Goal: Transaction & Acquisition: Purchase product/service

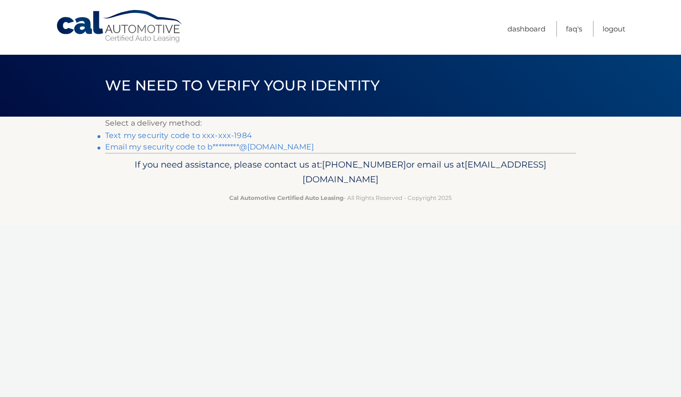
click at [162, 132] on link "Text my security code to xxx-xxx-1984" at bounding box center [178, 135] width 147 height 9
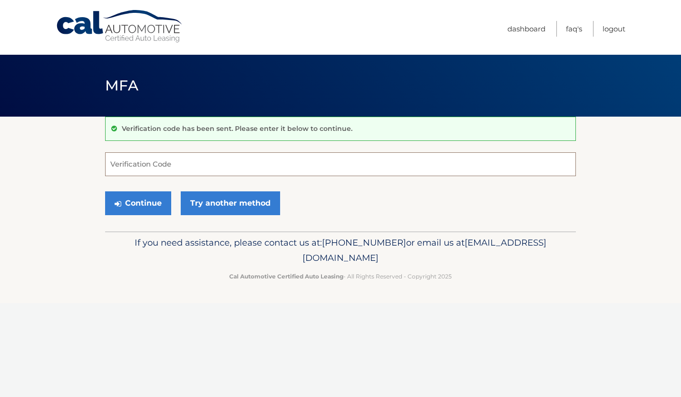
click at [126, 168] on input "Verification Code" at bounding box center [340, 164] width 471 height 24
type input "707595"
click at [141, 200] on button "Continue" at bounding box center [138, 203] width 66 height 24
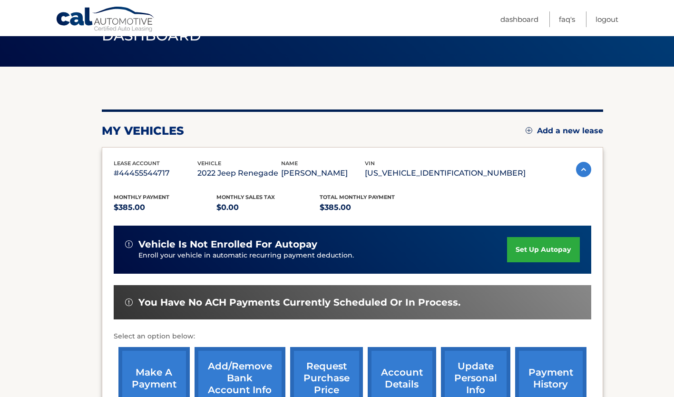
scroll to position [95, 0]
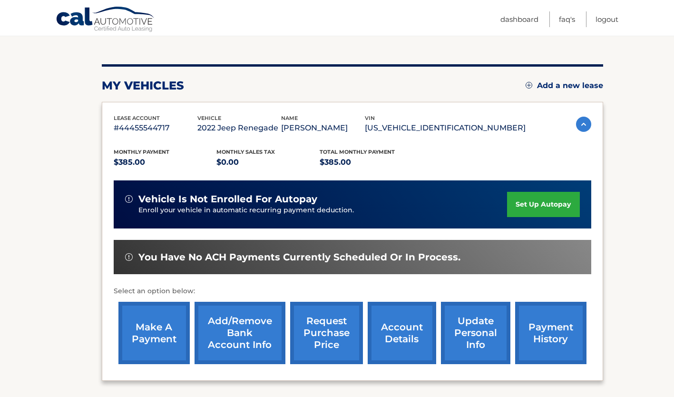
click at [145, 332] on link "make a payment" at bounding box center [153, 333] width 71 height 62
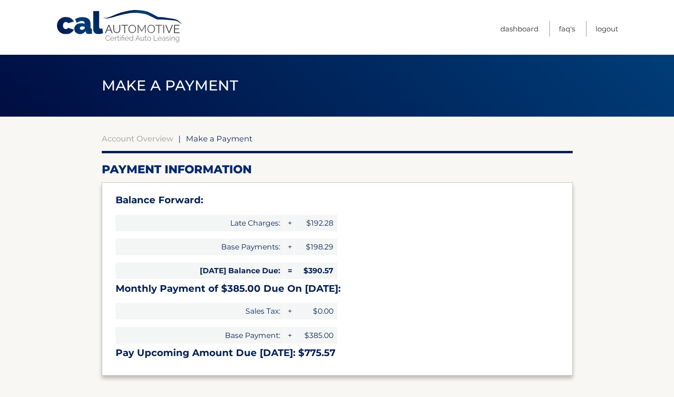
select select "MzcwNjI4YmItOGEwNi00OGU3LWIyNDgtZTFjMTQwMmYyNjZk"
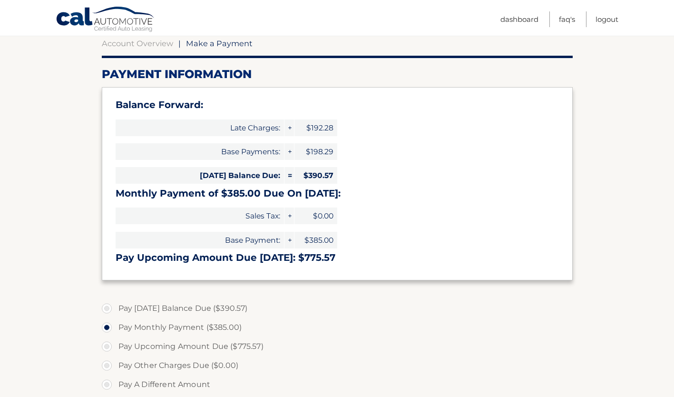
scroll to position [143, 0]
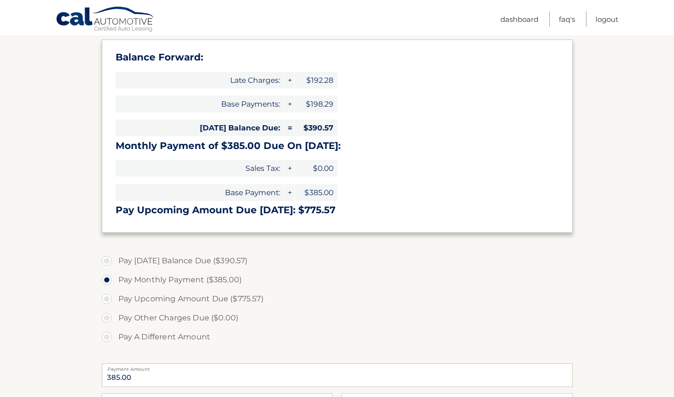
click at [107, 337] on label "Pay A Different Amount" at bounding box center [337, 336] width 471 height 19
click at [107, 337] on input "Pay A Different Amount" at bounding box center [111, 334] width 10 height 15
radio input "true"
type input "392.00"
click at [466, 265] on label "Pay Today's Balance Due ($390.57)" at bounding box center [337, 260] width 471 height 19
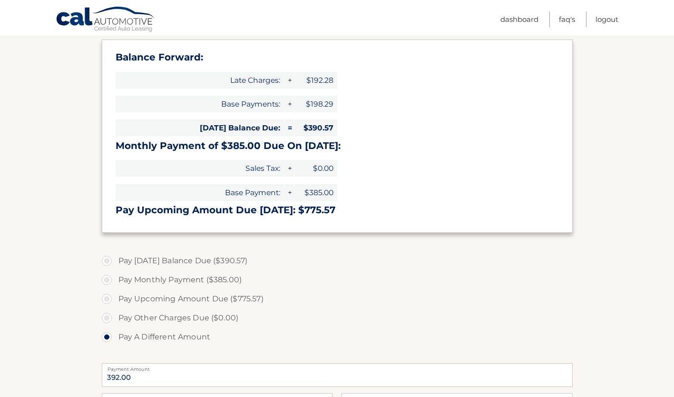
click at [115, 265] on input "Pay Today's Balance Due ($390.57)" at bounding box center [111, 258] width 10 height 15
radio input "true"
type input "390.57"
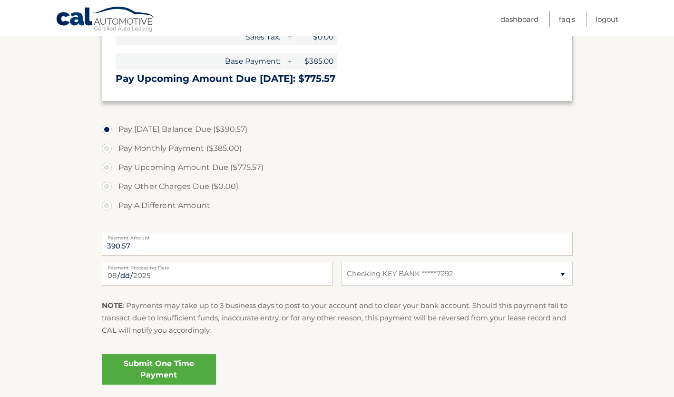
scroll to position [285, 0]
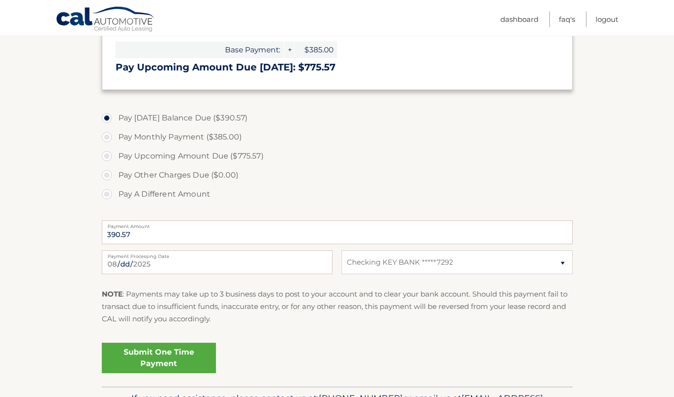
click at [107, 192] on label "Pay A Different Amount" at bounding box center [337, 194] width 471 height 19
click at [107, 192] on input "Pay A Different Amount" at bounding box center [111, 192] width 10 height 15
radio input "true"
type input "392.00"
click at [212, 259] on input "2025-08-11" at bounding box center [217, 262] width 231 height 24
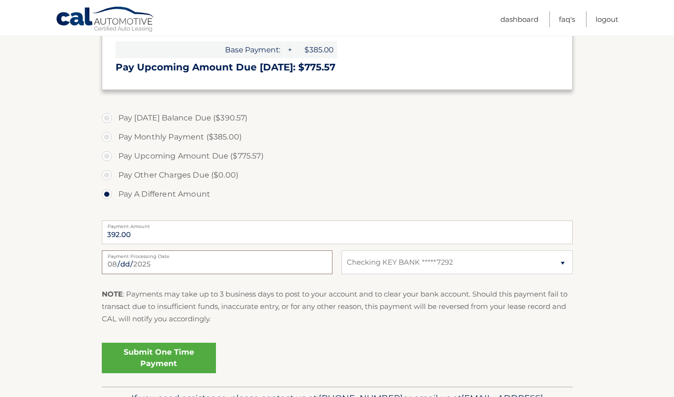
type input "2025-08-14"
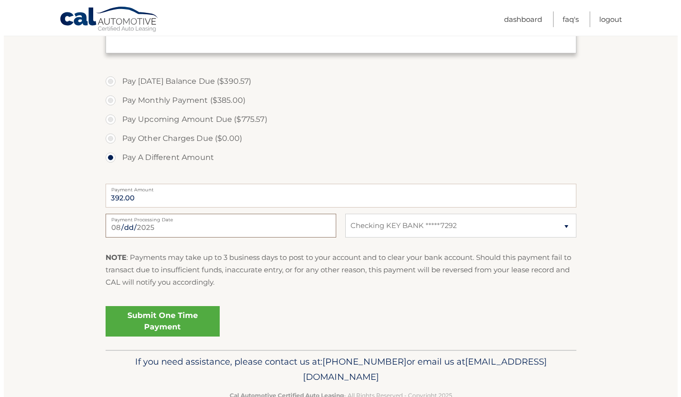
scroll to position [333, 0]
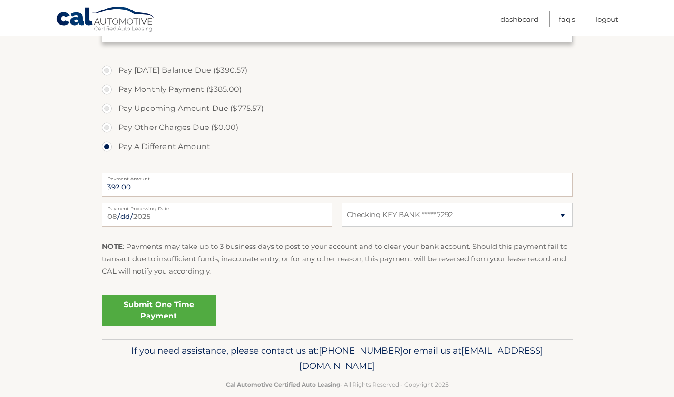
click at [172, 308] on link "Submit One Time Payment" at bounding box center [159, 310] width 114 height 30
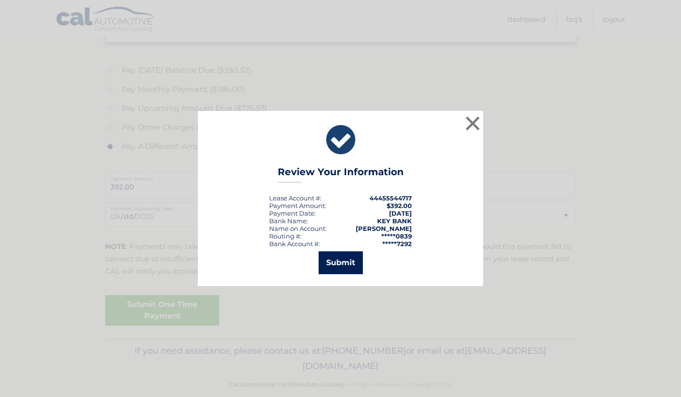
click at [330, 262] on button "Submit" at bounding box center [341, 262] width 44 height 23
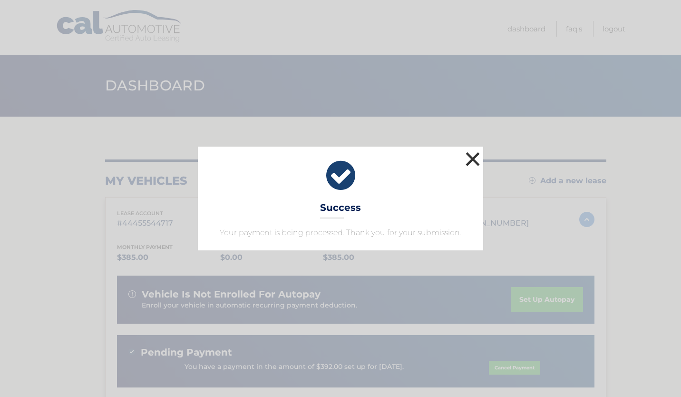
click at [474, 161] on button "×" at bounding box center [472, 158] width 19 height 19
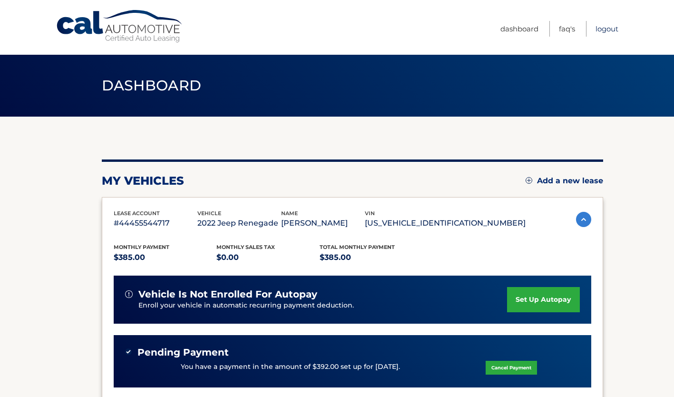
click at [603, 27] on link "Logout" at bounding box center [607, 29] width 23 height 16
